Goal: Find specific fact: Find specific fact

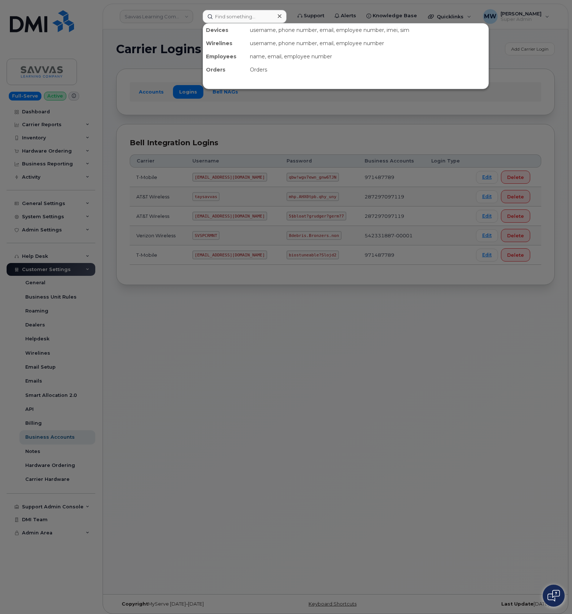
click at [239, 10] on input at bounding box center [245, 16] width 84 height 13
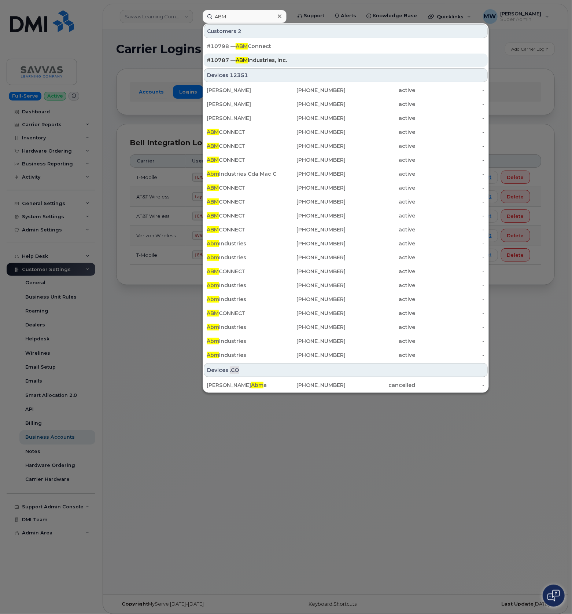
type input "ABM"
click at [305, 57] on div "#10787 — ABM Industries, Inc." at bounding box center [346, 59] width 278 height 7
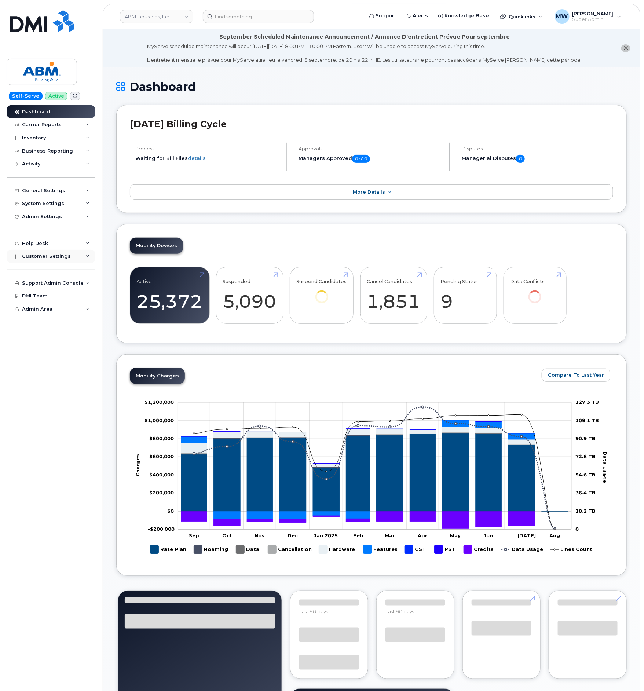
click at [58, 254] on span "Customer Settings" at bounding box center [46, 255] width 49 height 5
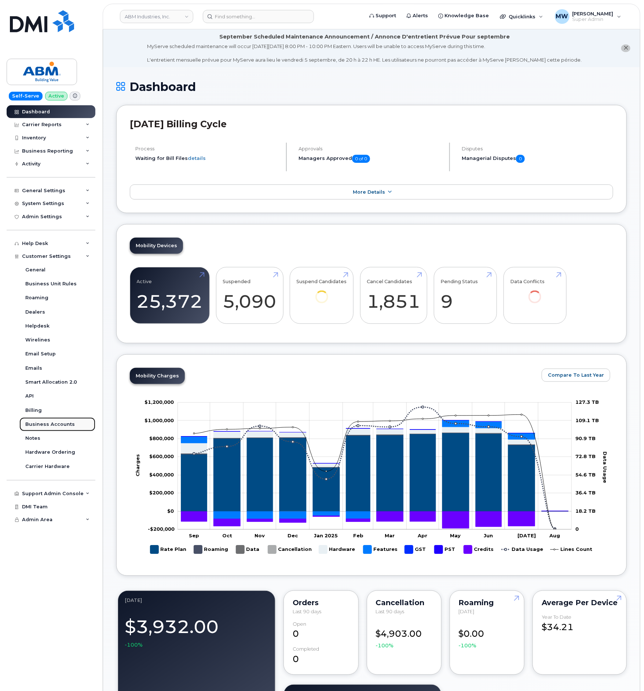
click at [45, 425] on div "Business Accounts" at bounding box center [49, 424] width 49 height 7
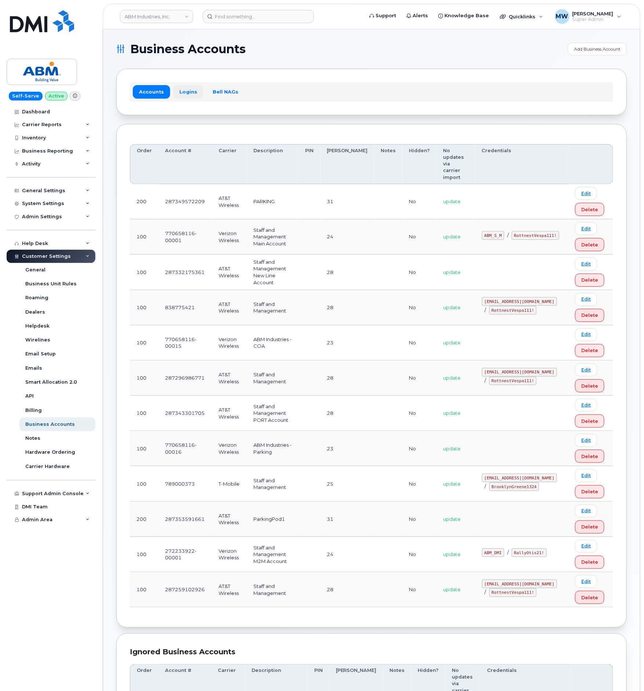
click at [185, 89] on link "Logins" at bounding box center [188, 91] width 30 height 13
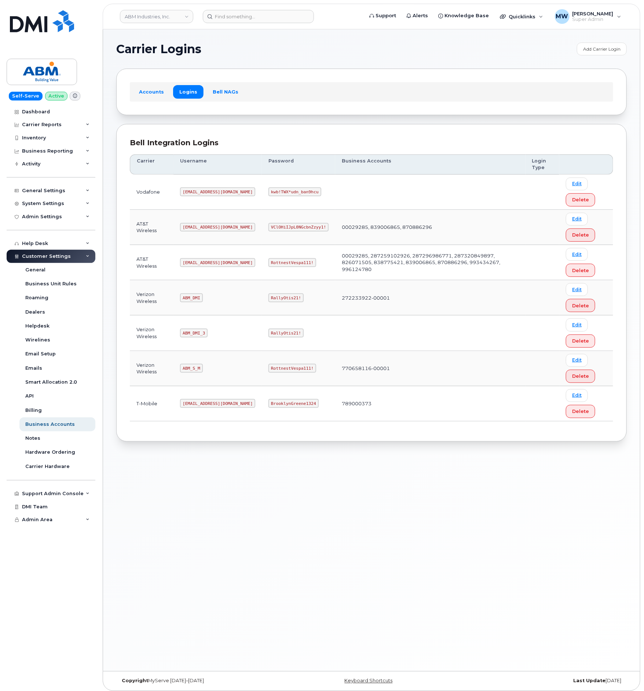
click at [201, 265] on code "[EMAIL_ADDRESS][DOMAIN_NAME]" at bounding box center [217, 262] width 75 height 9
copy code "[EMAIL_ADDRESS][DOMAIN_NAME]"
click at [271, 266] on code "RottnestVespa111!" at bounding box center [292, 262] width 48 height 9
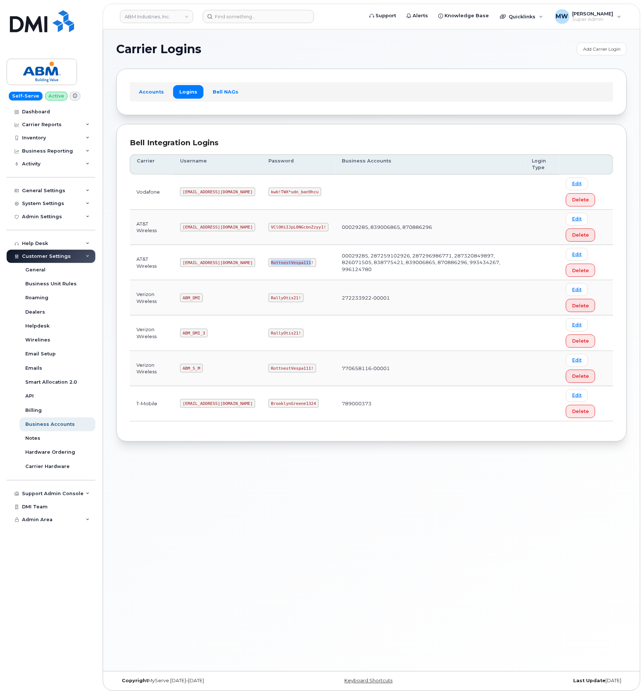
click at [271, 266] on code "RottnestVespa111!" at bounding box center [292, 262] width 48 height 9
drag, startPoint x: 271, startPoint y: 266, endPoint x: 0, endPoint y: 210, distance: 276.3
click at [268, 265] on code "RottnestVespa111!" at bounding box center [292, 262] width 48 height 9
copy code "RottnestVespa111!"
